Goal: Task Accomplishment & Management: Manage account settings

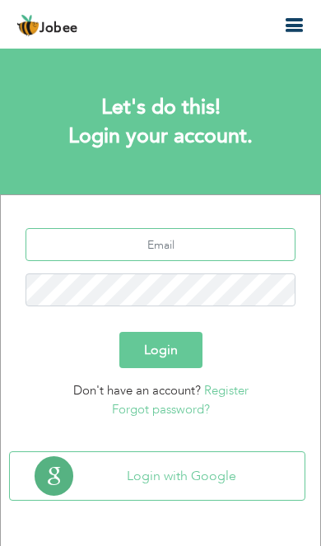
click at [90, 246] on input "text" at bounding box center [161, 244] width 270 height 33
type input "[EMAIL_ADDRESS][DOMAIN_NAME]"
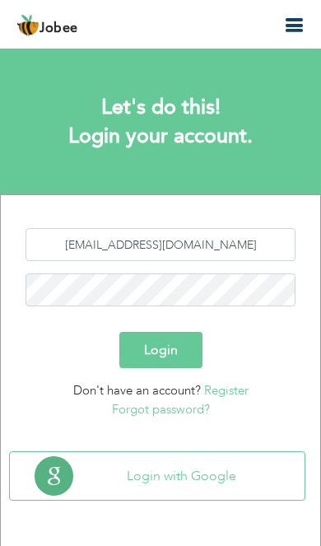
click at [161, 350] on button "Login" at bounding box center [160, 350] width 83 height 36
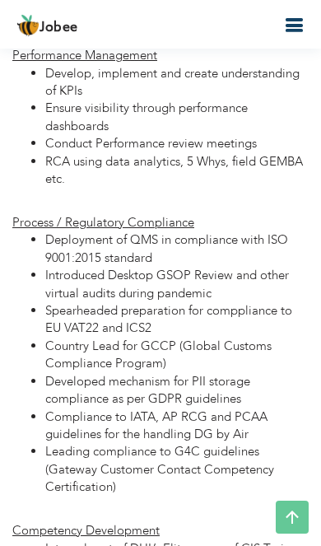
scroll to position [2892, 0]
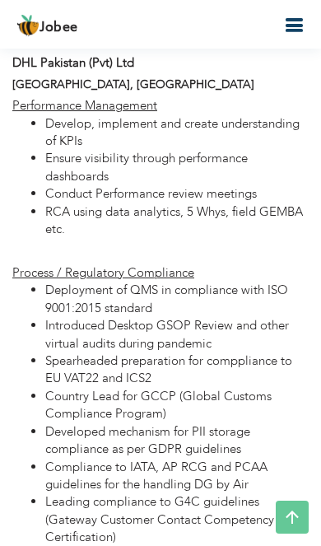
type input "Service Quality Manager"
type input "DHL Pakistan (Pvt) Ltd"
type input "10/2019"
type input "07/2022"
type input "[GEOGRAPHIC_DATA]"
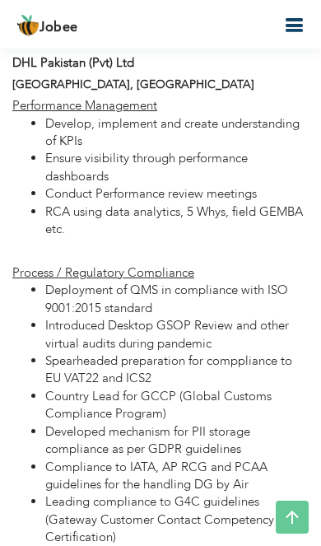
type input "[GEOGRAPHIC_DATA]"
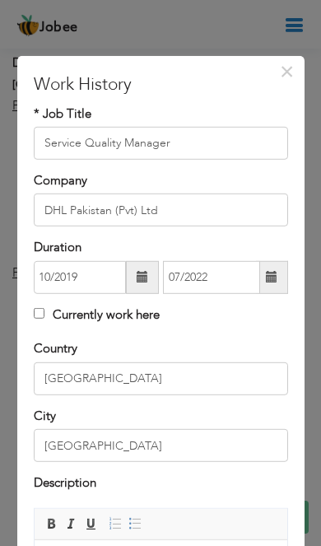
click at [274, 69] on button "×" at bounding box center [287, 71] width 26 height 26
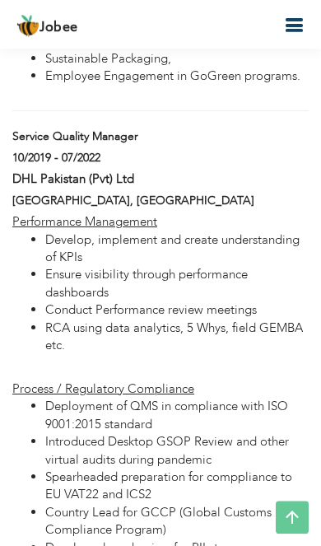
scroll to position [2776, 0]
